Goal: Find specific page/section: Find specific page/section

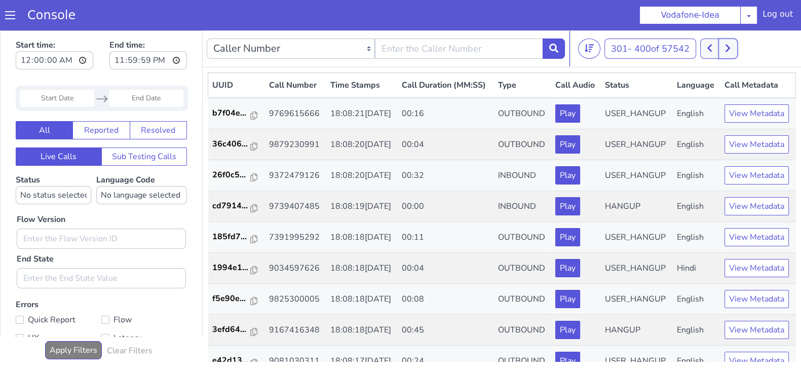
click at [724, 53] on button at bounding box center [727, 49] width 19 height 20
click at [704, 47] on button at bounding box center [709, 49] width 19 height 20
click at [704, 48] on button at bounding box center [709, 49] width 19 height 20
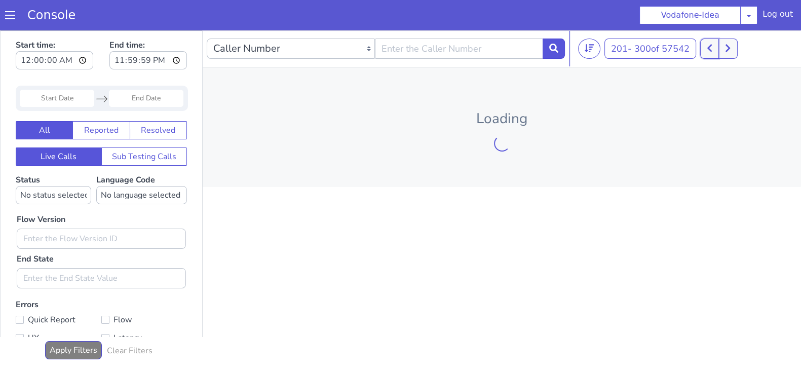
click at [704, 48] on button at bounding box center [709, 49] width 19 height 20
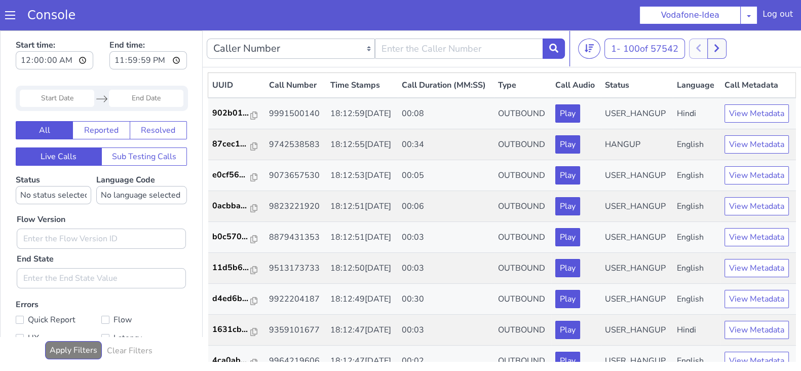
click at [696, 44] on div at bounding box center [707, 49] width 37 height 20
click at [718, 46] on icon at bounding box center [716, 49] width 5 height 8
click at [708, 47] on button at bounding box center [709, 49] width 19 height 20
click at [700, 48] on div at bounding box center [707, 49] width 37 height 20
click at [719, 48] on icon at bounding box center [716, 49] width 5 height 8
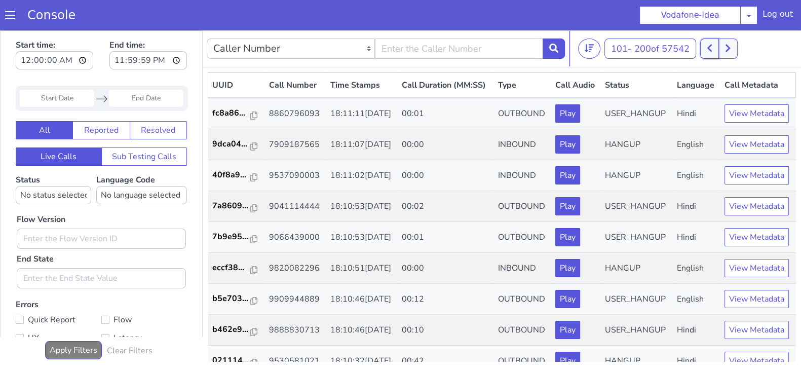
click at [705, 50] on button at bounding box center [709, 49] width 19 height 20
click at [726, 50] on button at bounding box center [716, 49] width 19 height 20
click at [709, 52] on icon at bounding box center [710, 48] width 6 height 9
click at [726, 44] on button at bounding box center [716, 49] width 19 height 20
click at [709, 48] on icon at bounding box center [709, 49] width 5 height 8
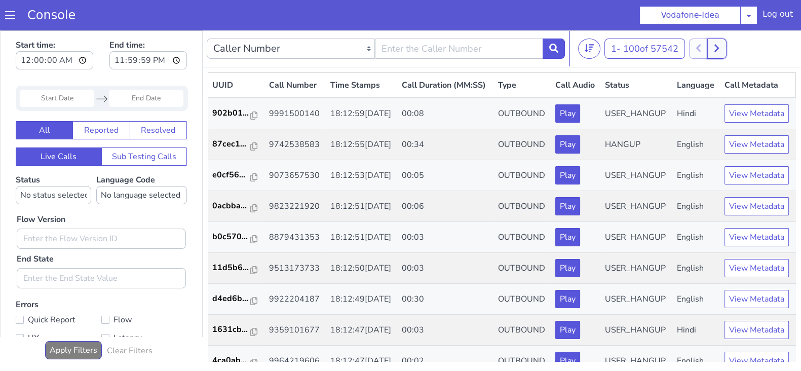
click at [723, 49] on button at bounding box center [716, 49] width 19 height 20
click at [709, 48] on icon at bounding box center [710, 48] width 6 height 9
click at [695, 45] on div at bounding box center [707, 49] width 37 height 20
click at [719, 48] on icon at bounding box center [717, 48] width 6 height 9
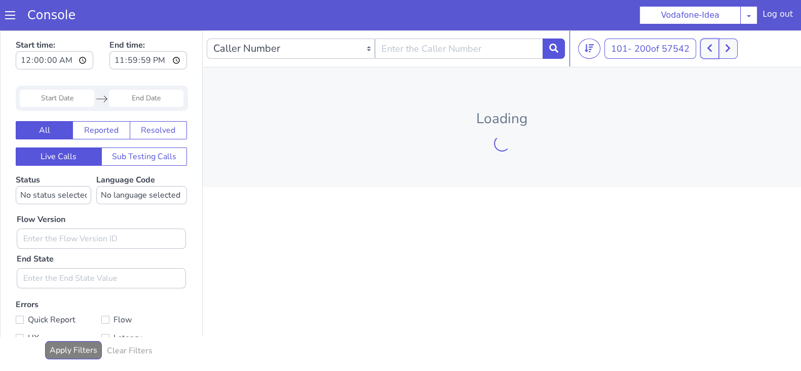
click at [711, 46] on icon at bounding box center [710, 48] width 6 height 9
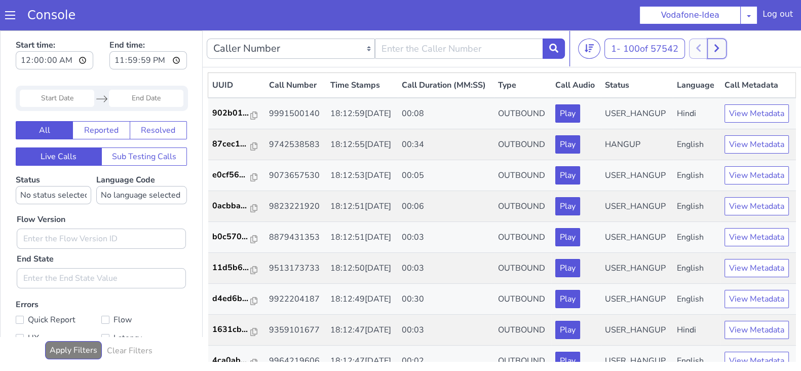
click at [725, 39] on button at bounding box center [716, 49] width 19 height 20
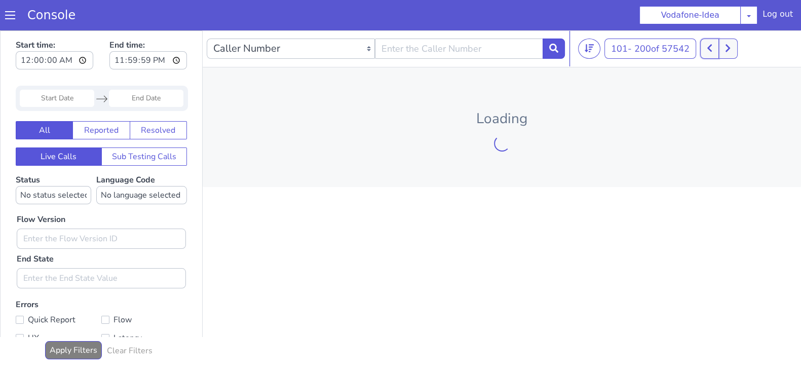
click at [711, 49] on icon at bounding box center [709, 49] width 5 height 8
